Goal: Task Accomplishment & Management: Manage account settings

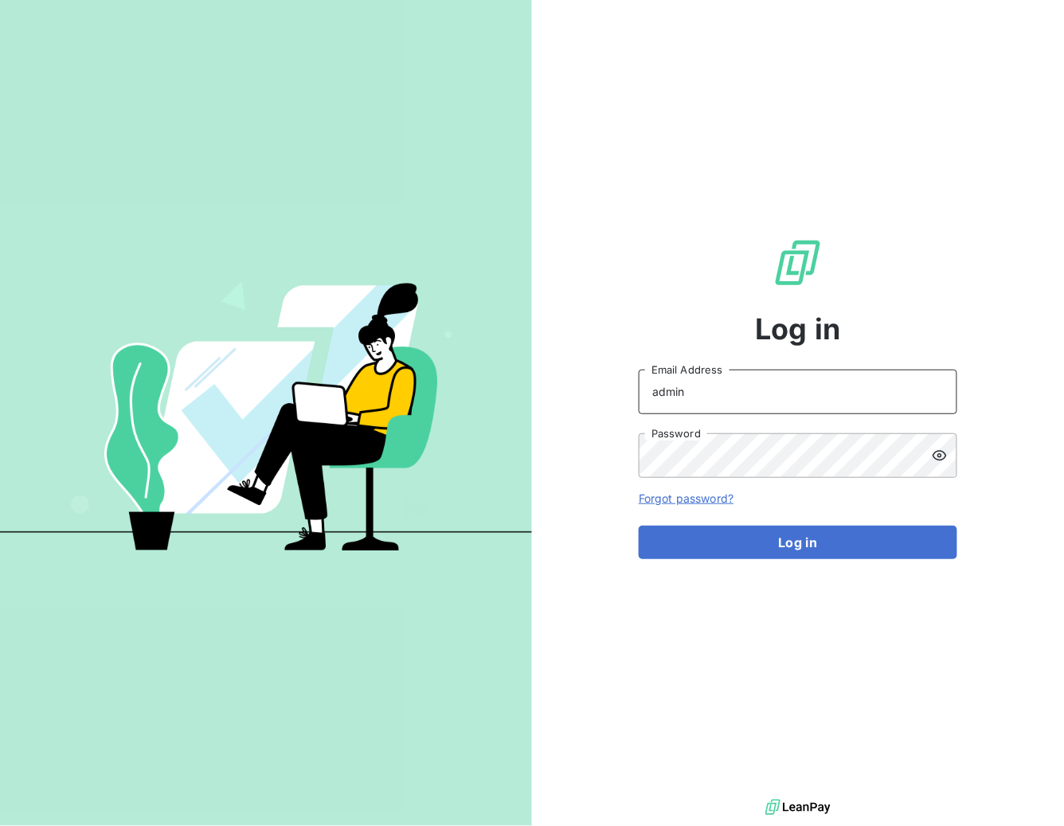
click at [779, 399] on input "admin" at bounding box center [798, 392] width 319 height 45
click at [722, 398] on input "admin" at bounding box center [798, 392] width 319 height 45
click at [558, 459] on div "Log in admin Email Address Password Forgot password? Log in" at bounding box center [798, 398] width 532 height 796
click at [723, 401] on input "admin" at bounding box center [798, 392] width 319 height 45
click at [691, 387] on input "admin" at bounding box center [798, 392] width 319 height 45
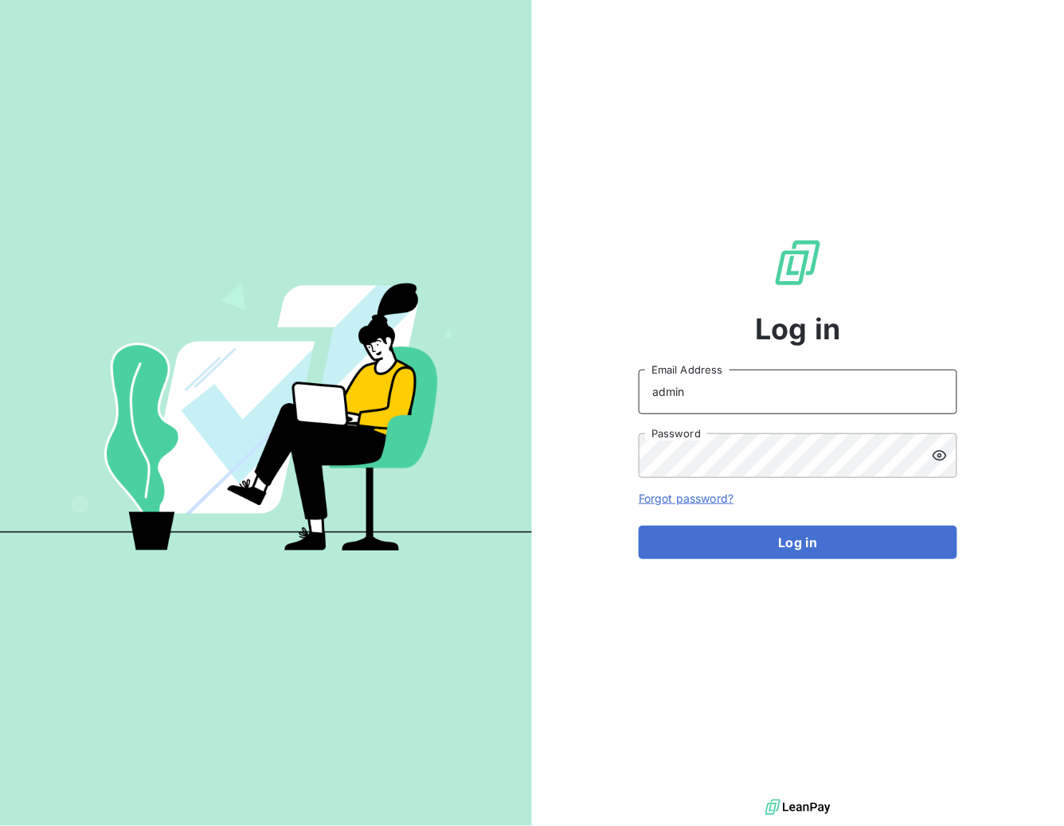
click at [703, 390] on input "admin" at bounding box center [798, 392] width 319 height 45
paste input "pierresinvestissement"
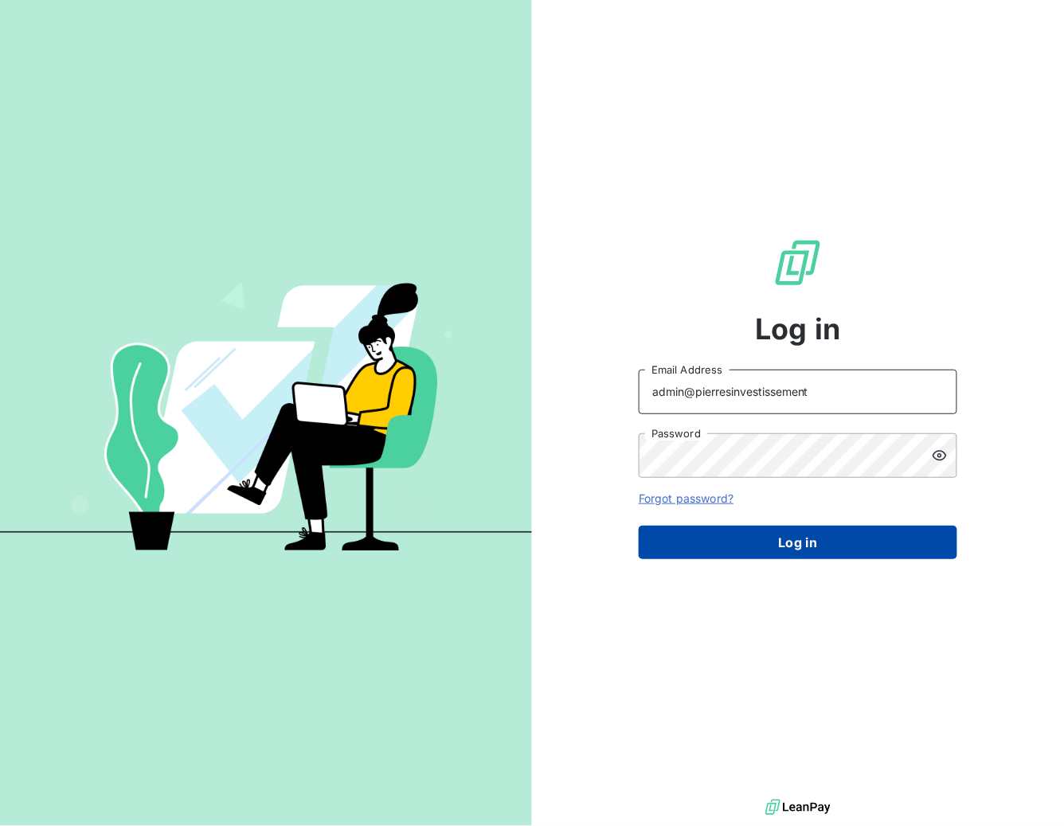
type input "admin@pierresinvestissement"
click at [766, 545] on button "Log in" at bounding box center [798, 542] width 319 height 33
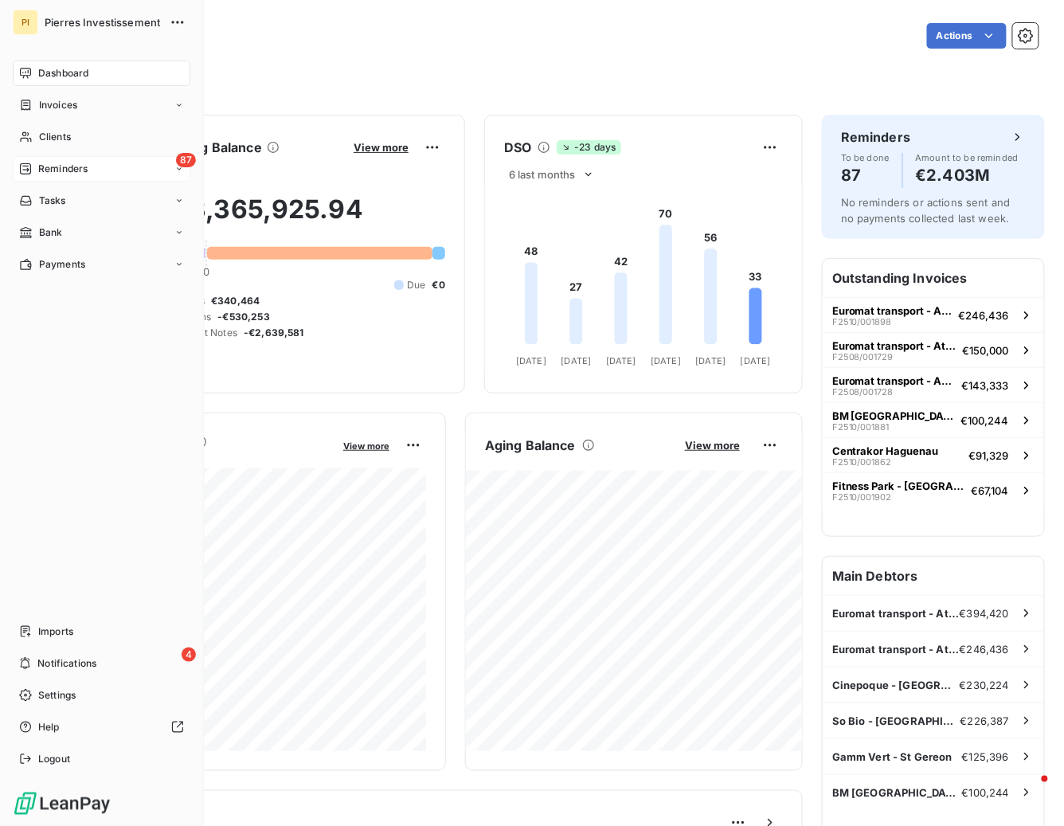
click at [79, 162] on span "Reminders" at bounding box center [62, 169] width 49 height 14
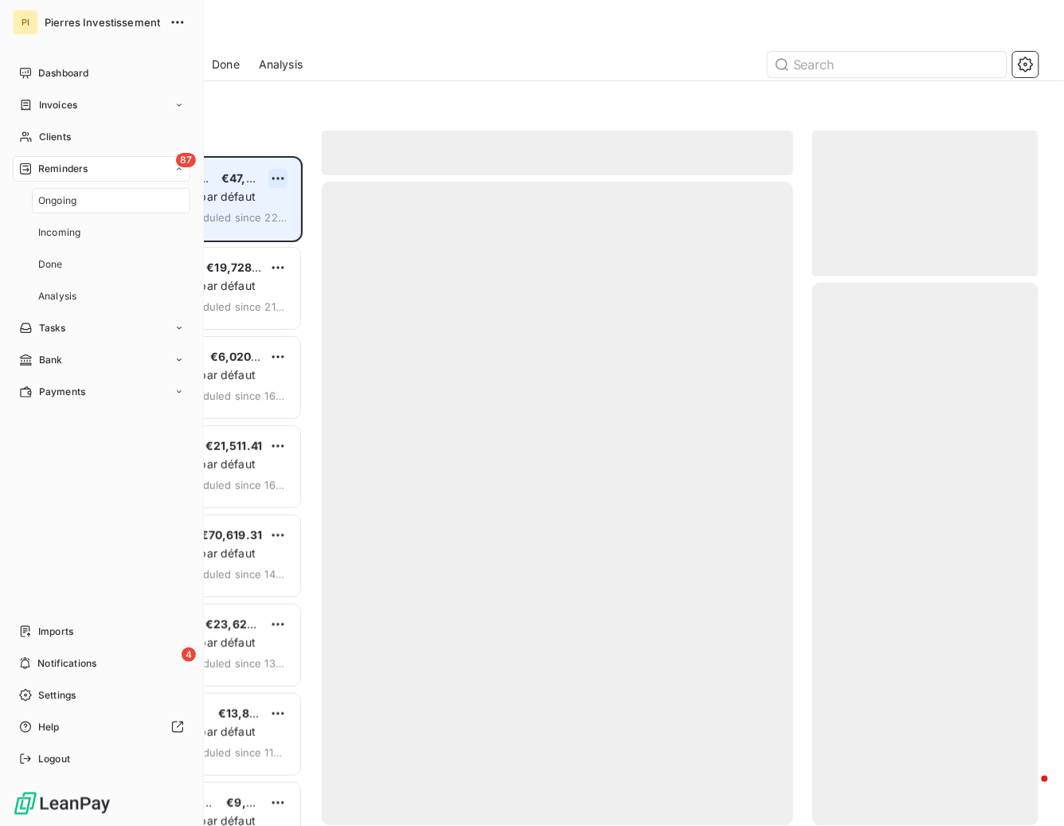
scroll to position [670, 226]
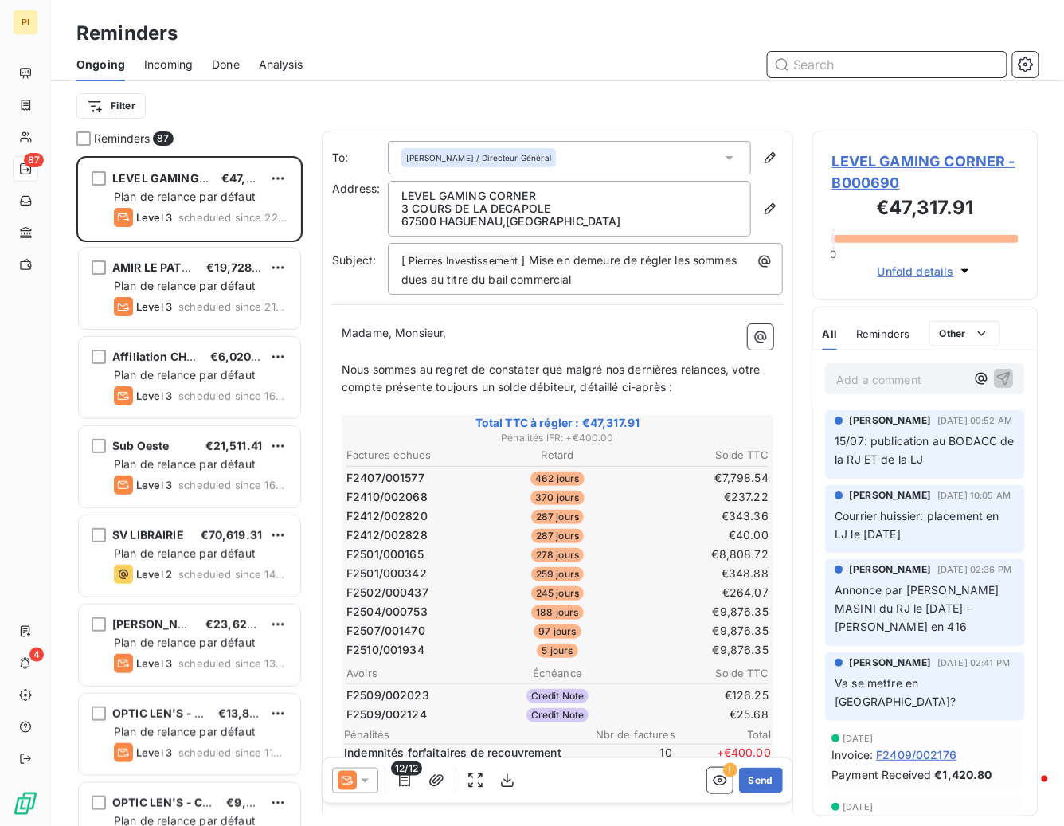
click at [223, 63] on span "Done" at bounding box center [226, 65] width 28 height 16
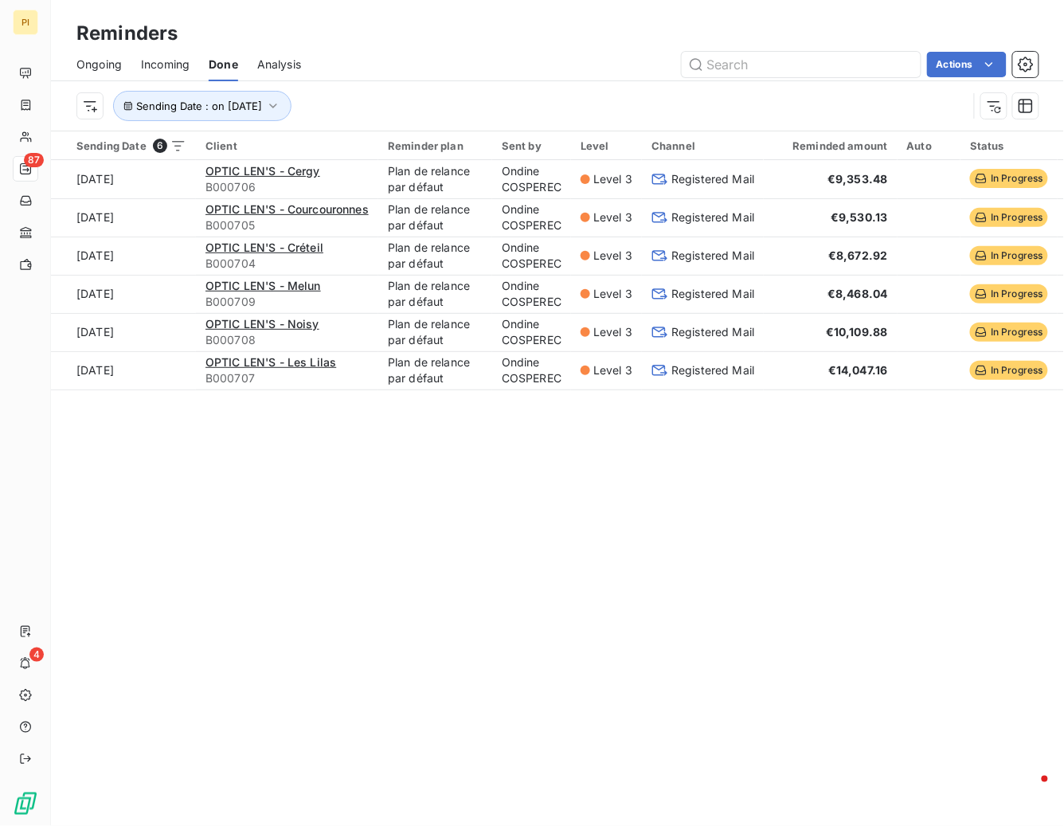
click at [685, 582] on div "Reminders Ongoing Incoming Done Analysis Actions Sending Date : on [DATE] Sendi…" at bounding box center [557, 413] width 1013 height 826
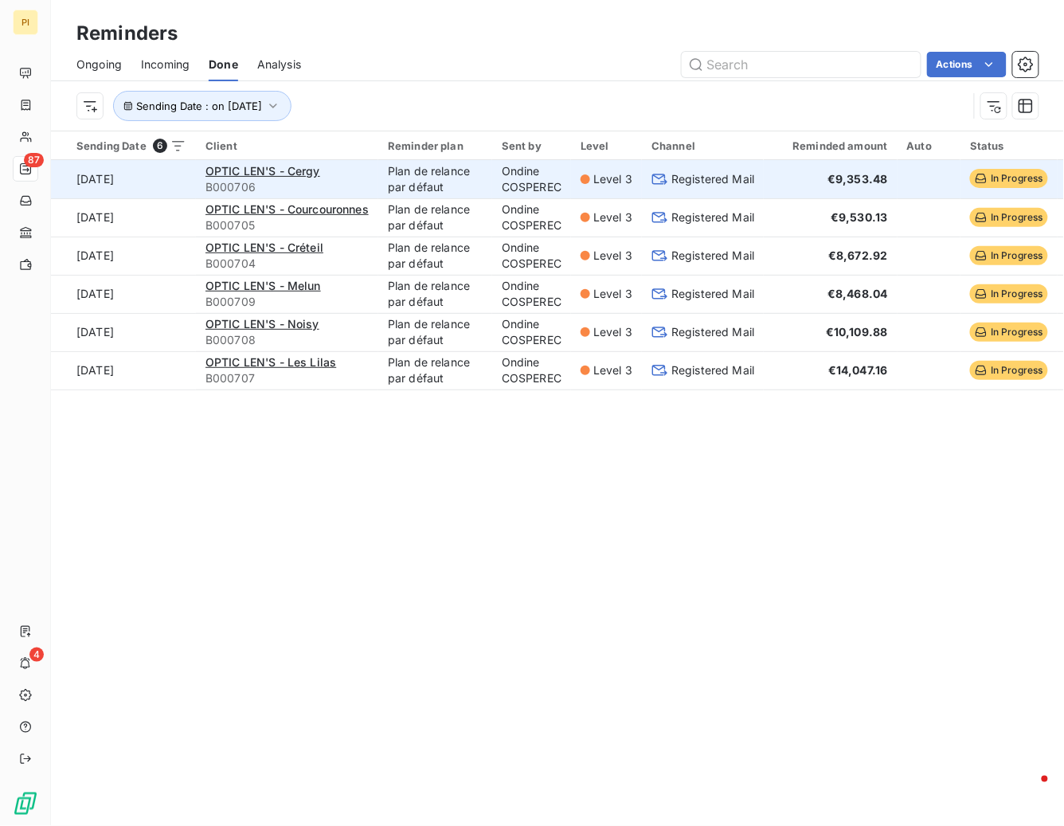
click at [623, 177] on span "Level 3" at bounding box center [613, 179] width 39 height 16
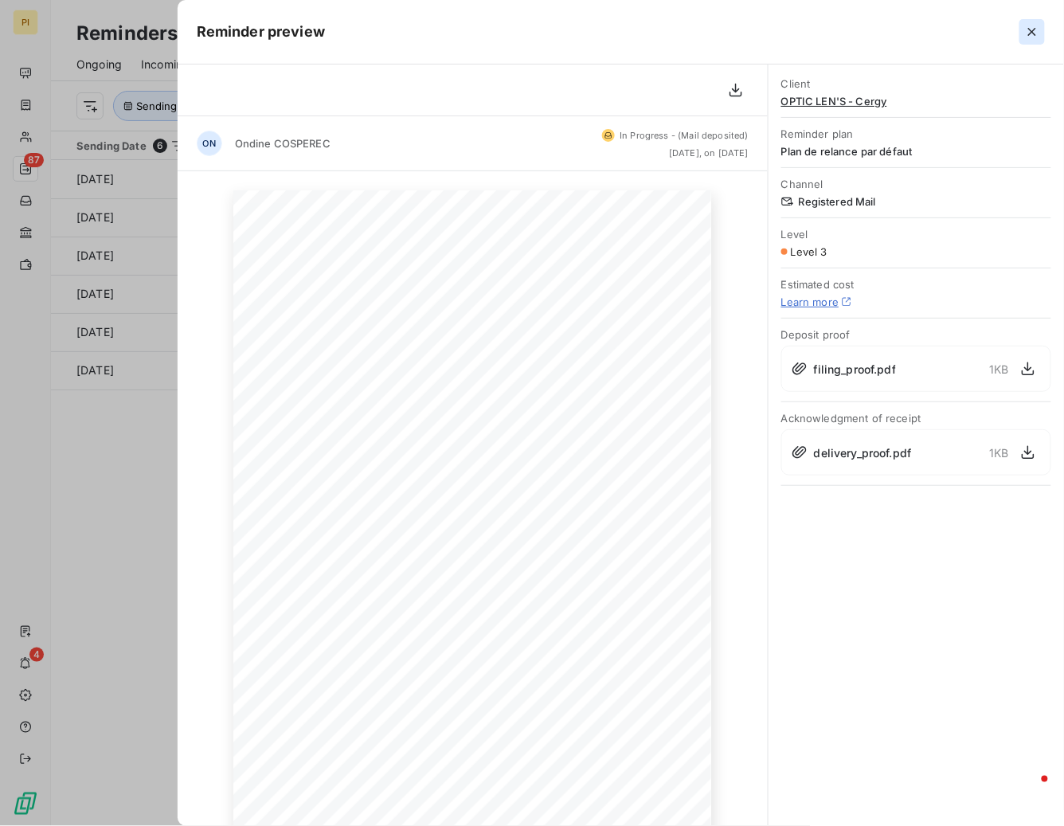
click at [1032, 33] on icon "button" at bounding box center [1033, 32] width 8 height 8
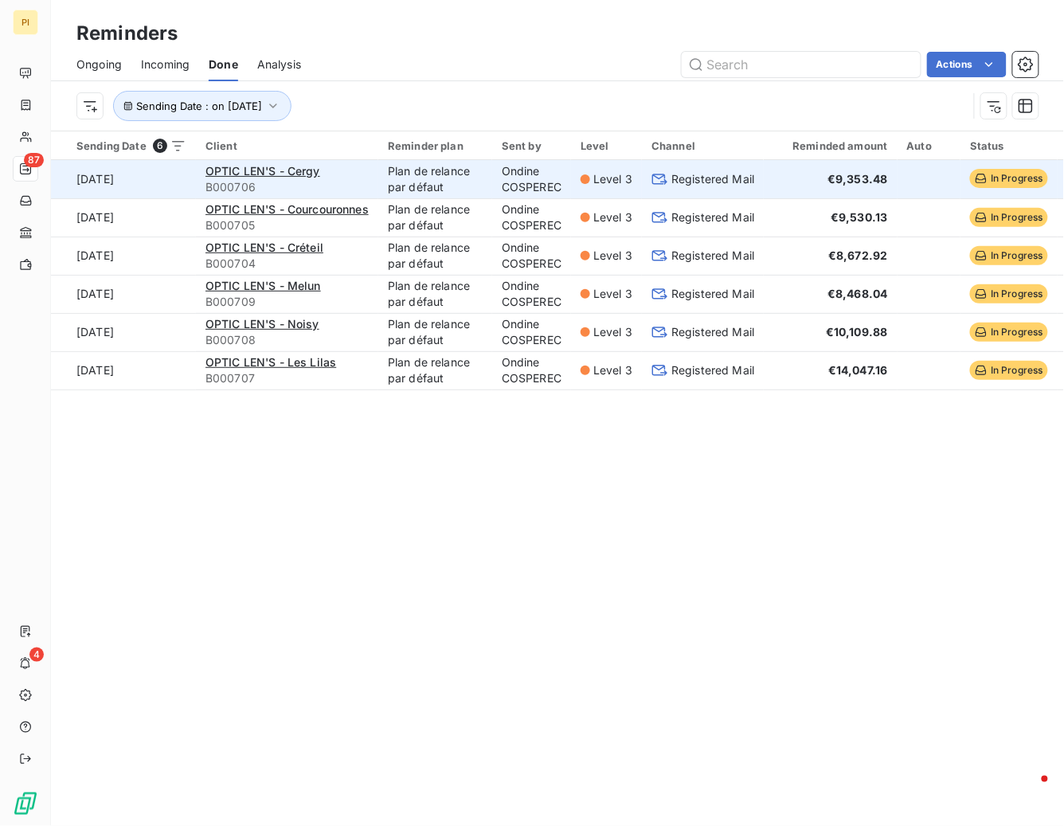
click at [880, 178] on span "€9,353.48" at bounding box center [858, 179] width 60 height 14
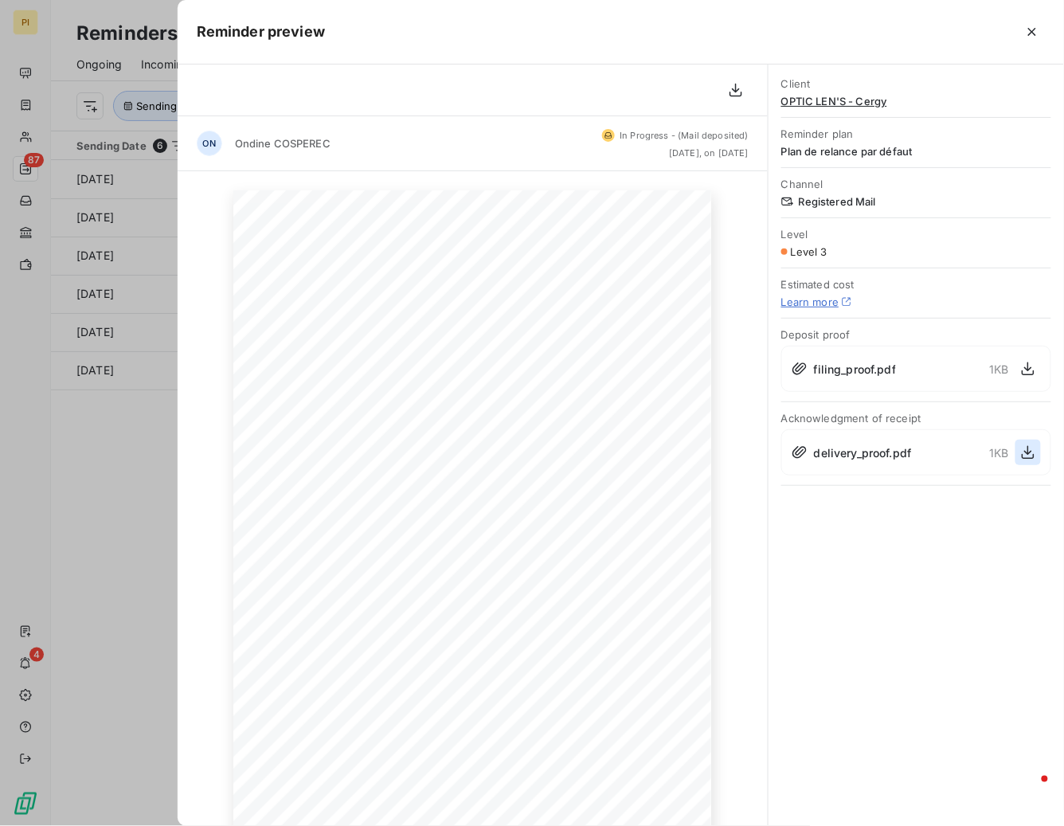
click at [1029, 450] on icon "button" at bounding box center [1028, 453] width 13 height 14
click at [1026, 368] on icon "button" at bounding box center [1028, 369] width 13 height 14
click at [147, 521] on div at bounding box center [532, 413] width 1064 height 826
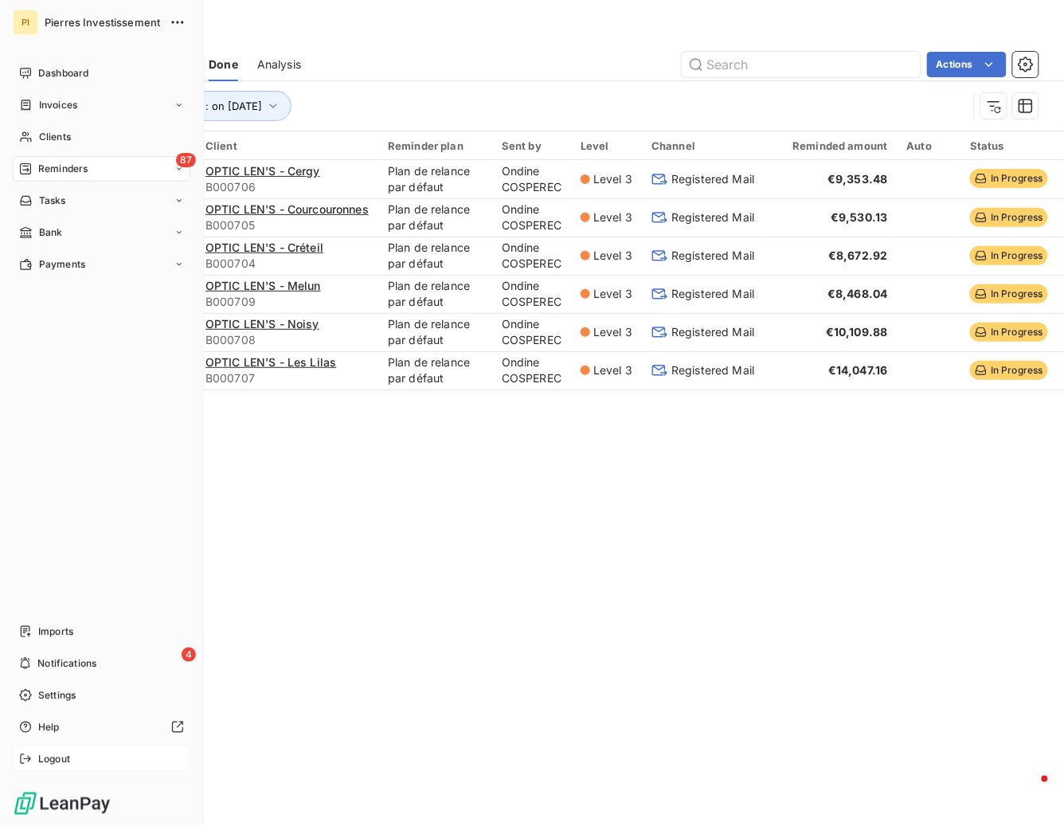
click at [53, 759] on span "Logout" at bounding box center [54, 759] width 32 height 14
